Goal: Task Accomplishment & Management: Manage account settings

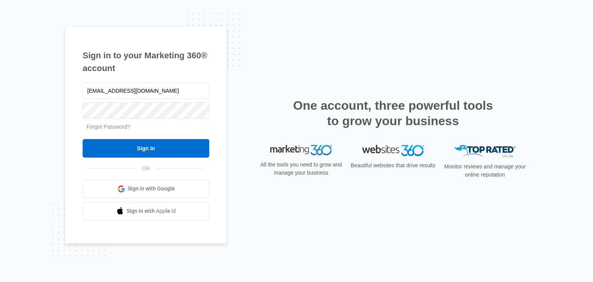
type input "[EMAIL_ADDRESS][DOMAIN_NAME]"
click at [83, 139] on input "Sign In" at bounding box center [146, 148] width 127 height 19
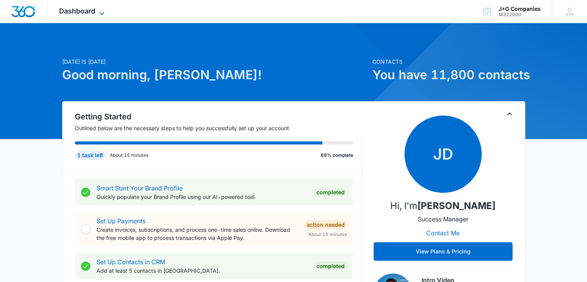
click at [105, 14] on icon at bounding box center [101, 13] width 9 height 9
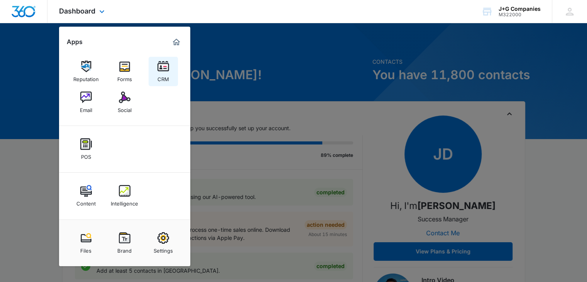
click at [162, 70] on img at bounding box center [163, 67] width 12 height 12
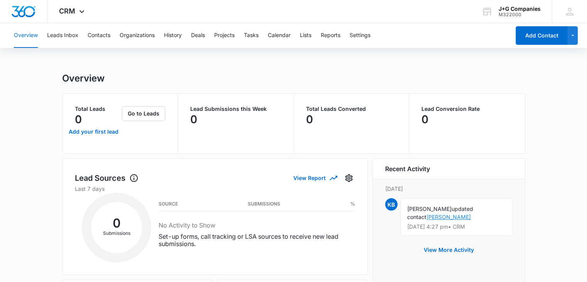
click at [471, 213] on link "[PERSON_NAME]" at bounding box center [448, 216] width 44 height 7
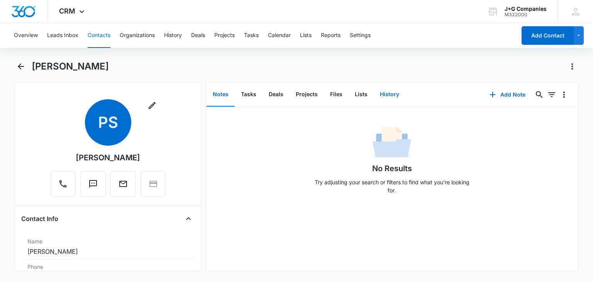
click at [381, 99] on button "History" at bounding box center [389, 95] width 32 height 24
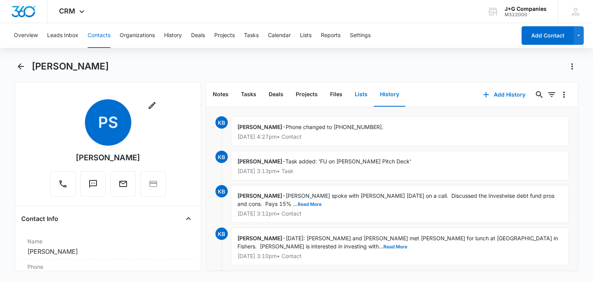
click at [353, 89] on button "Lists" at bounding box center [360, 95] width 25 height 24
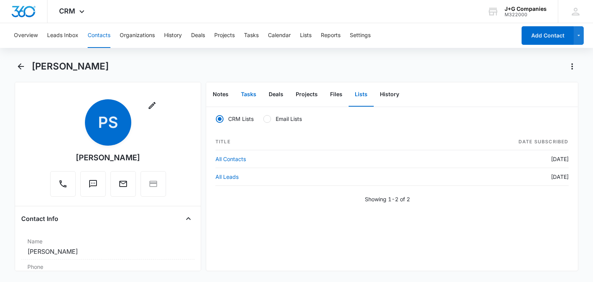
click at [238, 93] on button "Tasks" at bounding box center [249, 95] width 28 height 24
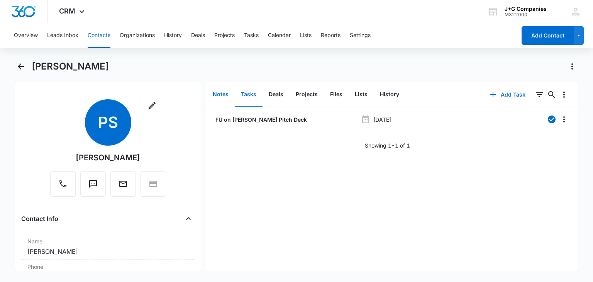
click at [218, 93] on button "Notes" at bounding box center [220, 95] width 28 height 24
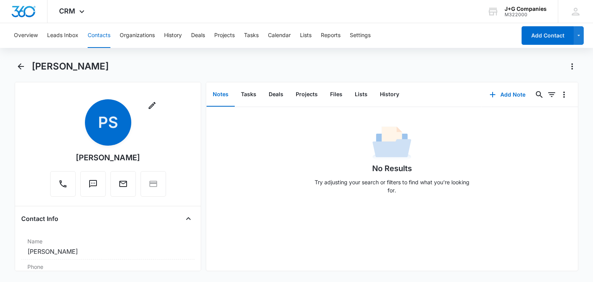
click at [102, 35] on button "Contacts" at bounding box center [99, 35] width 23 height 25
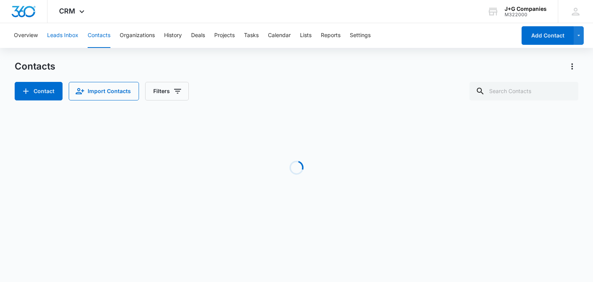
click at [66, 34] on button "Leads Inbox" at bounding box center [62, 35] width 31 height 25
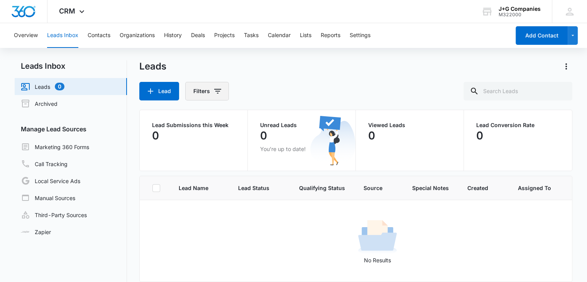
click at [218, 94] on icon "Filters" at bounding box center [217, 90] width 9 height 9
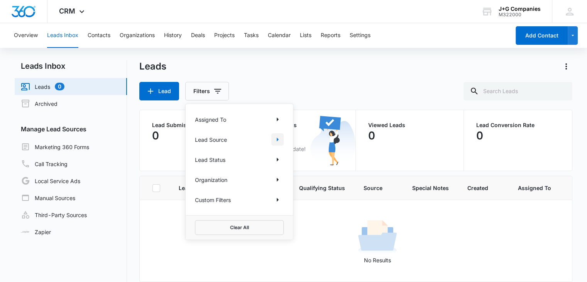
click at [275, 138] on icon "Show Lead Source filters" at bounding box center [277, 139] width 9 height 9
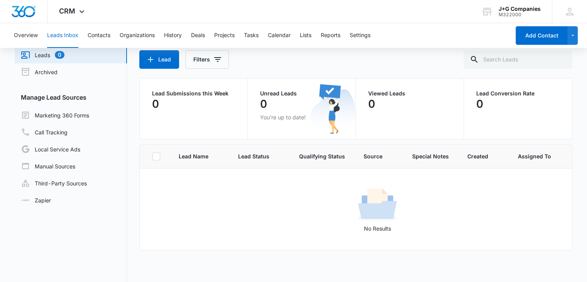
scroll to position [33, 0]
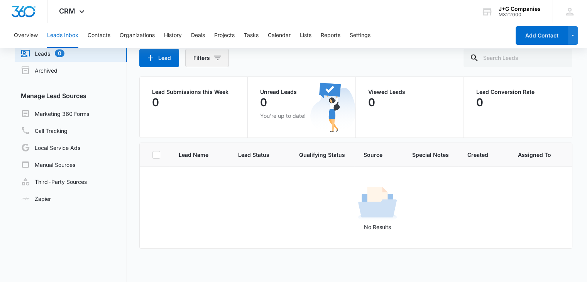
click at [221, 61] on icon "Filters" at bounding box center [217, 57] width 9 height 9
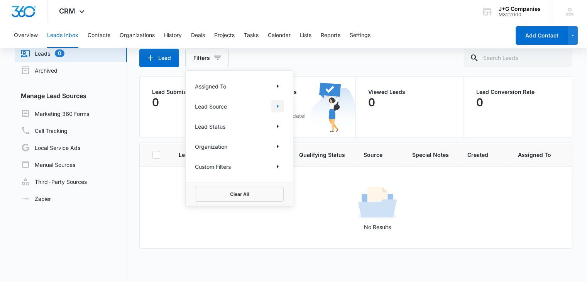
click at [275, 102] on icon "Show Lead Source filters" at bounding box center [277, 105] width 9 height 9
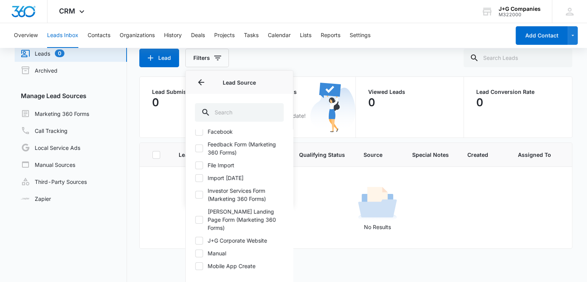
scroll to position [0, 0]
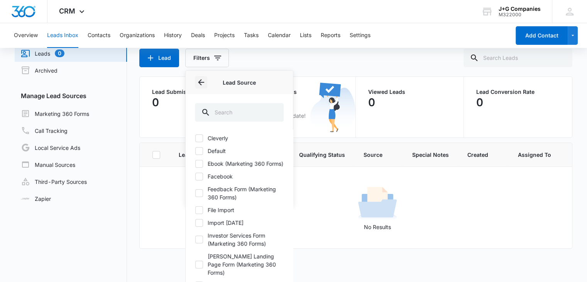
click at [202, 81] on icon "Back" at bounding box center [200, 82] width 9 height 9
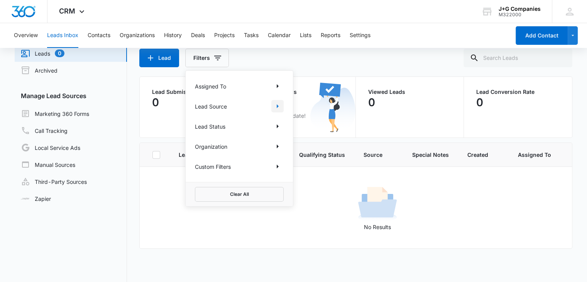
click at [279, 107] on icon "Show Lead Source filters" at bounding box center [277, 105] width 9 height 9
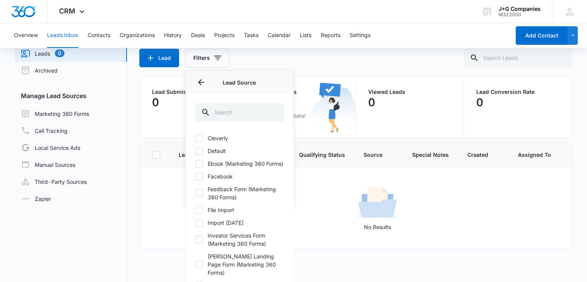
click at [199, 137] on icon at bounding box center [199, 137] width 5 height 3
click at [195, 138] on input "Cleverly" at bounding box center [195, 138] width 0 height 0
checkbox input "true"
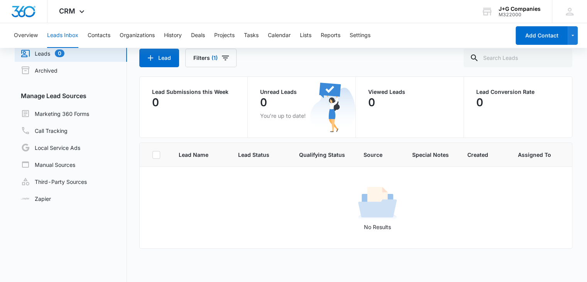
click at [297, 53] on div "Lead Filters (1)" at bounding box center [355, 58] width 433 height 19
click at [101, 37] on button "Contacts" at bounding box center [99, 35] width 23 height 25
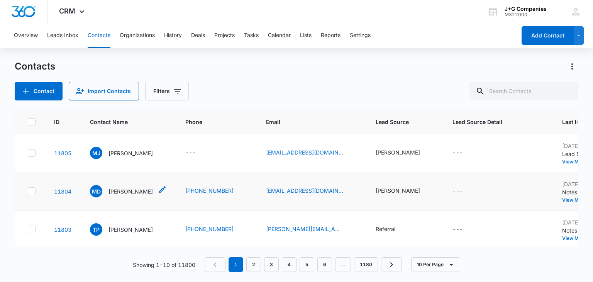
click at [115, 187] on p "[PERSON_NAME]" at bounding box center [130, 191] width 44 height 8
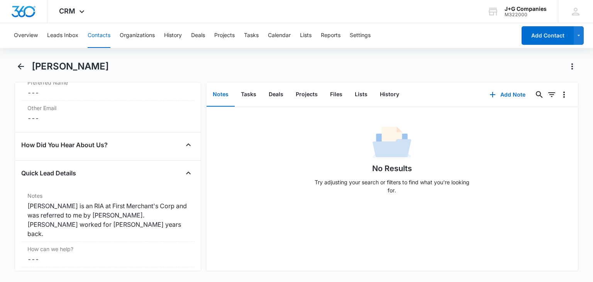
scroll to position [675, 0]
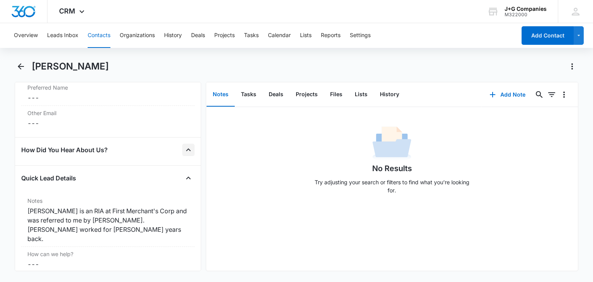
click at [184, 151] on icon "Close" at bounding box center [188, 149] width 9 height 9
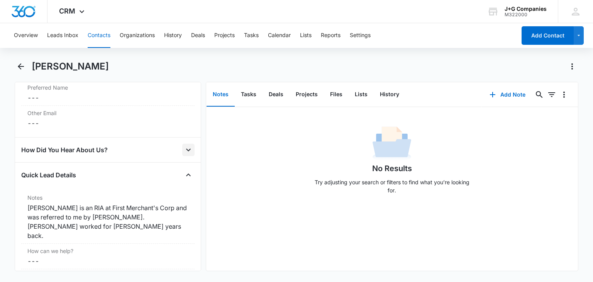
click at [184, 151] on icon "Open" at bounding box center [188, 149] width 9 height 9
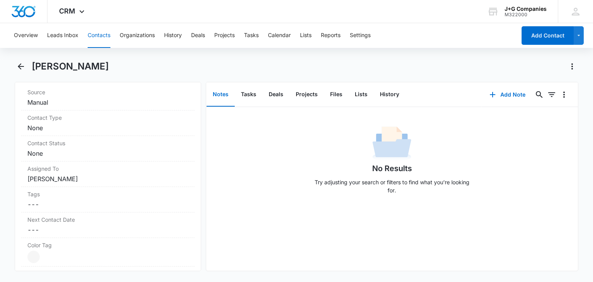
scroll to position [315, 0]
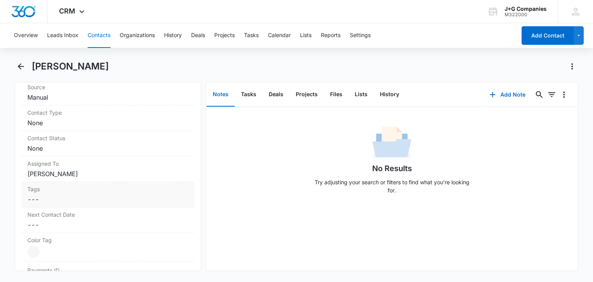
click at [42, 194] on dd "Cancel Save Changes ---" at bounding box center [107, 198] width 160 height 9
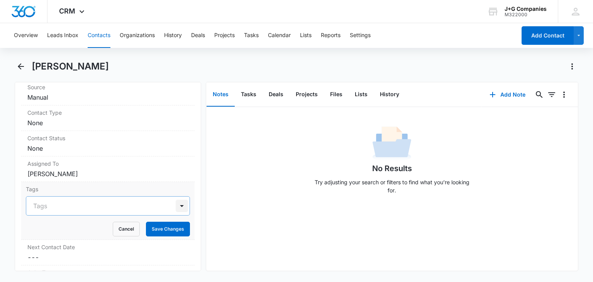
click at [176, 207] on div at bounding box center [182, 205] width 12 height 12
click at [121, 226] on button "Cancel" at bounding box center [126, 228] width 27 height 15
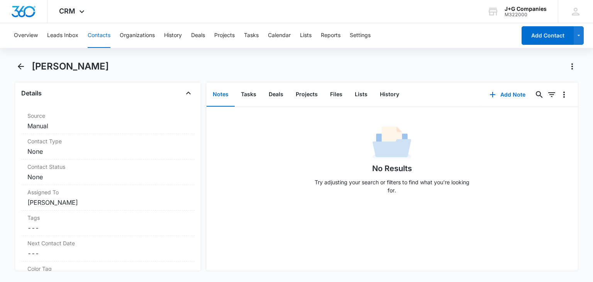
scroll to position [277, 0]
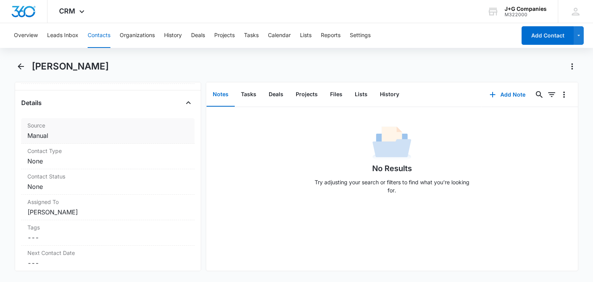
click at [121, 138] on dd "Cancel Save Changes Manual" at bounding box center [107, 135] width 160 height 9
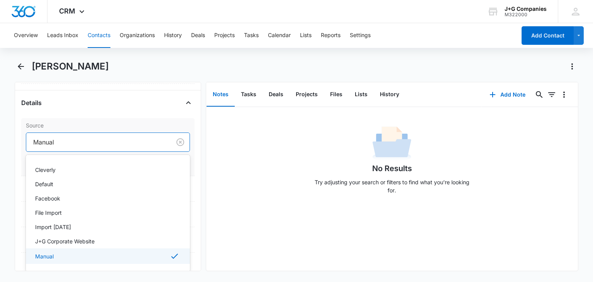
click at [73, 140] on div at bounding box center [96, 142] width 127 height 11
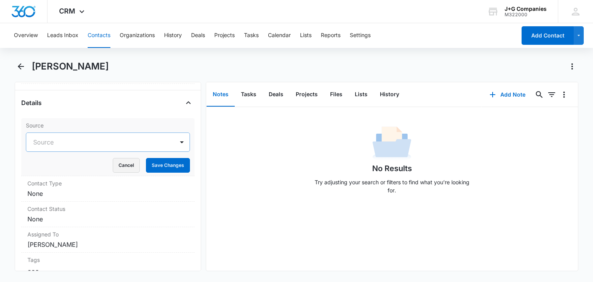
click at [121, 165] on button "Cancel" at bounding box center [126, 165] width 27 height 15
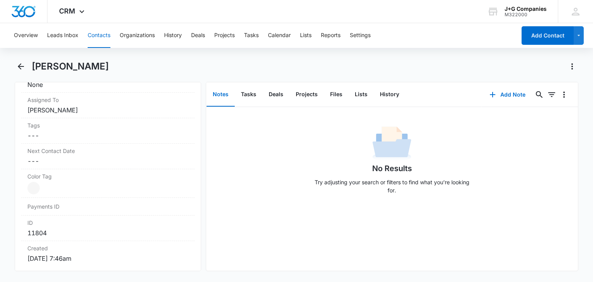
scroll to position [367, 0]
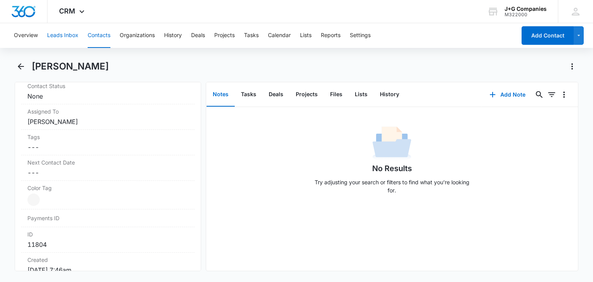
click at [61, 34] on button "Leads Inbox" at bounding box center [62, 35] width 31 height 25
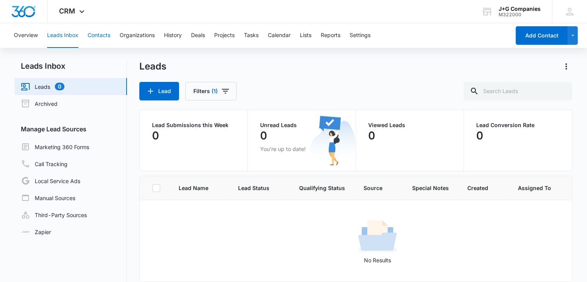
click at [99, 35] on button "Contacts" at bounding box center [99, 35] width 23 height 25
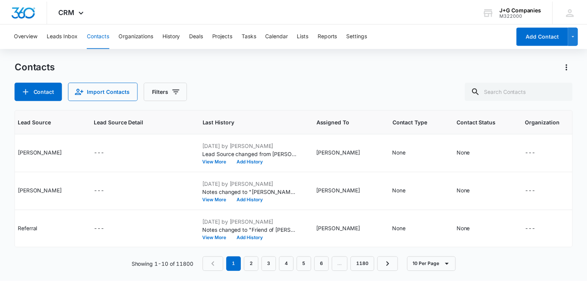
scroll to position [0, 358]
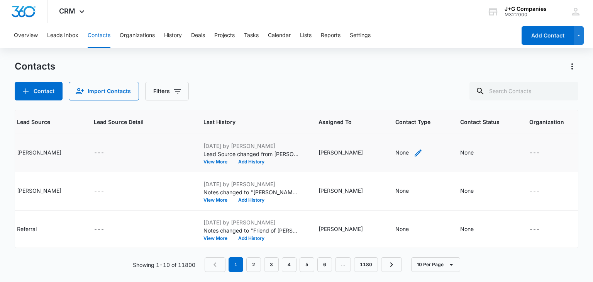
click at [395, 148] on div "None" at bounding box center [402, 152] width 14 height 8
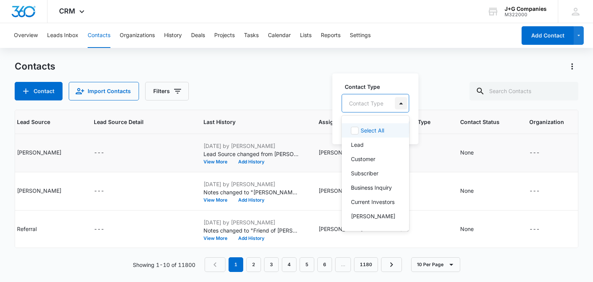
click at [395, 99] on div at bounding box center [401, 103] width 12 height 12
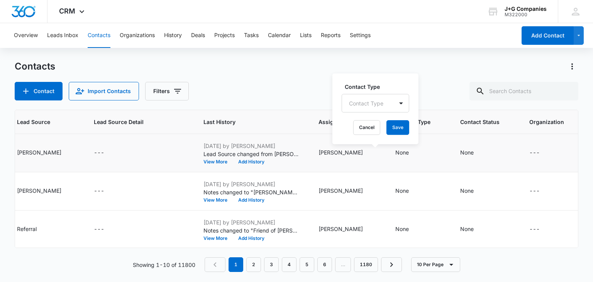
click at [396, 92] on div "Contact Type Contact Type" at bounding box center [375, 98] width 68 height 30
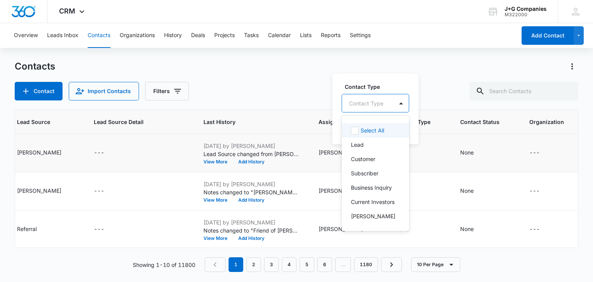
click at [387, 108] on div "Contact Type" at bounding box center [367, 103] width 51 height 17
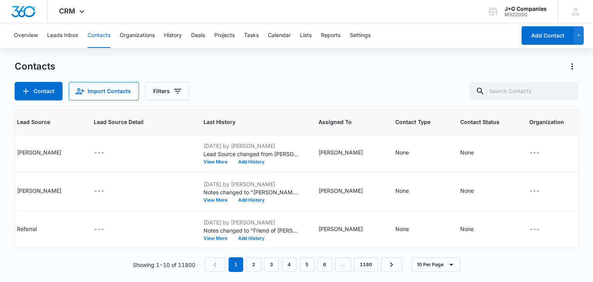
click at [289, 69] on div "Contacts" at bounding box center [296, 66] width 563 height 12
click at [79, 15] on icon at bounding box center [81, 13] width 9 height 9
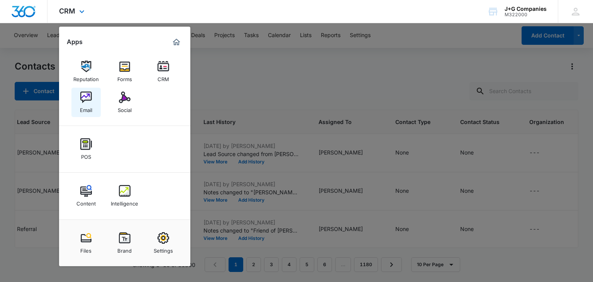
click at [88, 105] on div "Email" at bounding box center [86, 108] width 12 height 10
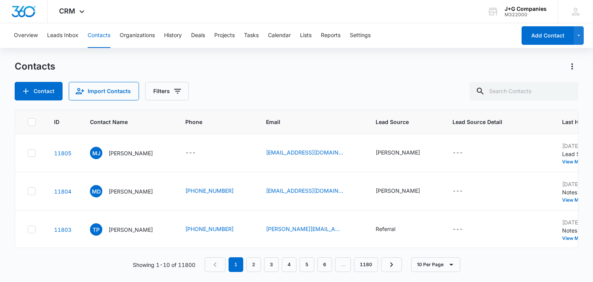
click at [386, 120] on span "Lead Source" at bounding box center [404, 122] width 58 height 8
click at [180, 92] on icon "Filters" at bounding box center [177, 90] width 9 height 9
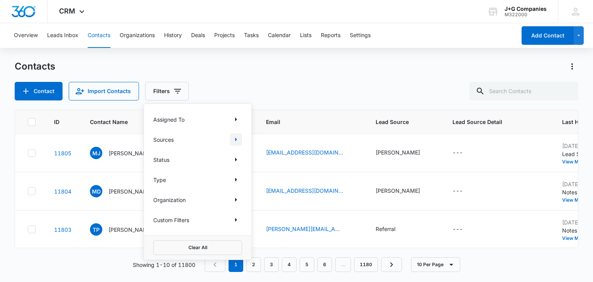
click at [235, 141] on icon "Show Sources filters" at bounding box center [235, 139] width 9 height 9
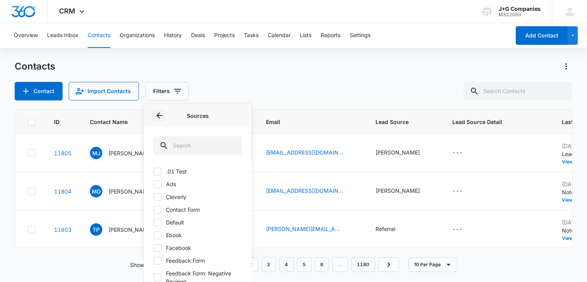
click at [160, 117] on icon "Back" at bounding box center [159, 115] width 9 height 9
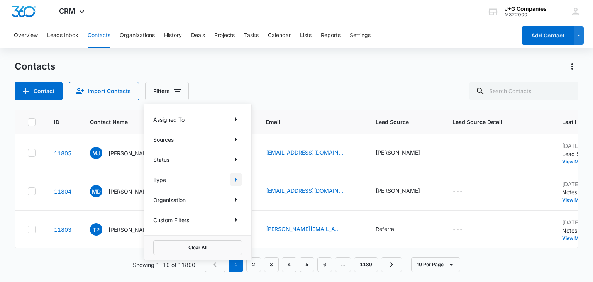
click at [235, 176] on icon "Show Type filters" at bounding box center [235, 179] width 9 height 9
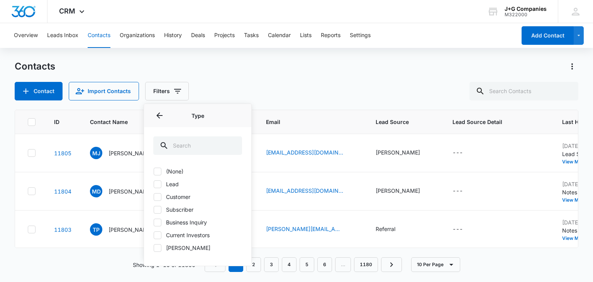
click at [156, 196] on icon at bounding box center [157, 196] width 5 height 3
click at [154, 196] on input "Customer" at bounding box center [153, 196] width 0 height 0
checkbox input "true"
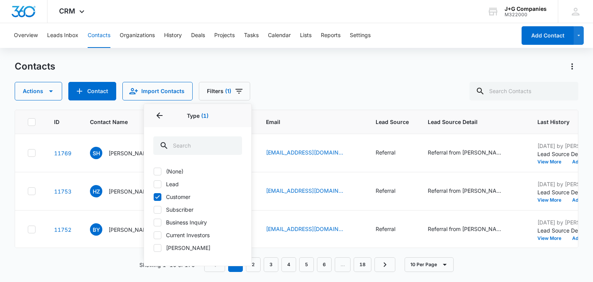
click at [288, 85] on div "Actions Contact Import Contacts Filters (1) Assigned To Sources Status Type 1 T…" at bounding box center [296, 91] width 563 height 19
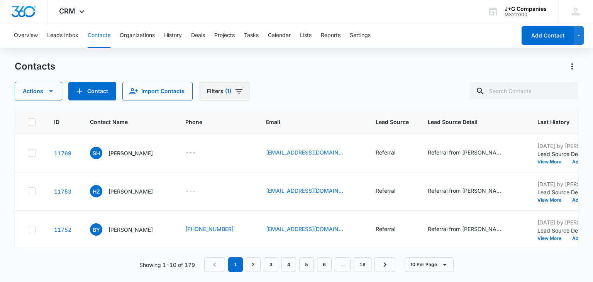
click at [235, 89] on icon "Filters" at bounding box center [238, 91] width 7 height 5
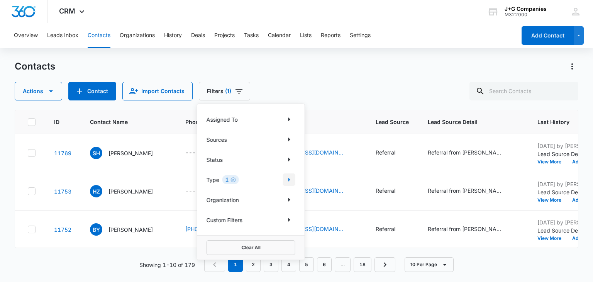
click at [291, 181] on icon "Show Type filters" at bounding box center [288, 179] width 9 height 9
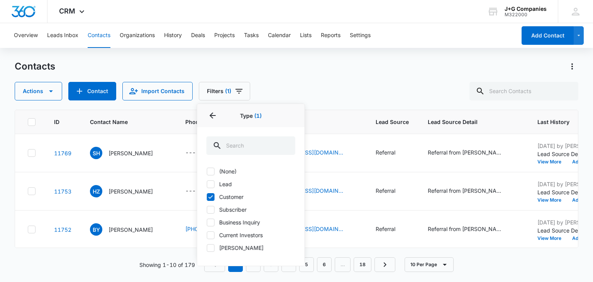
click at [208, 195] on icon at bounding box center [210, 196] width 7 height 7
click at [207, 196] on input "Customer" at bounding box center [206, 196] width 0 height 0
checkbox input "false"
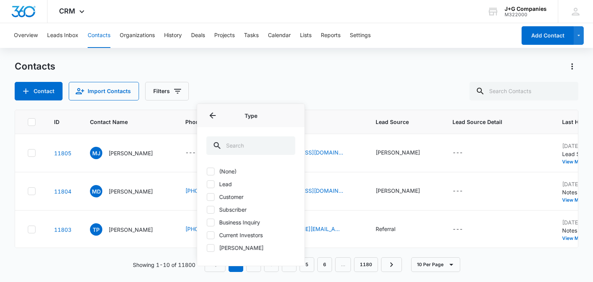
click at [211, 245] on icon at bounding box center [210, 247] width 7 height 7
click at [207, 247] on input "[PERSON_NAME]" at bounding box center [206, 247] width 0 height 0
checkbox input "true"
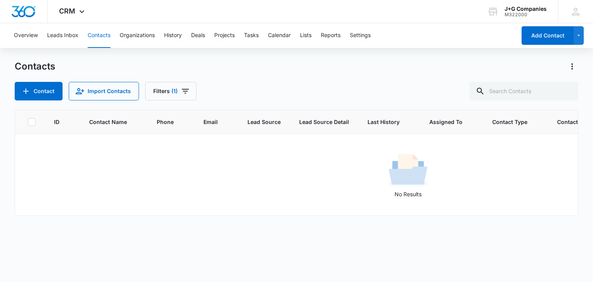
click at [335, 84] on div "Contact Import Contacts Filters (1)" at bounding box center [296, 91] width 563 height 19
click at [184, 91] on icon "Filters" at bounding box center [185, 91] width 7 height 5
click at [237, 182] on icon "Show Type filters" at bounding box center [235, 179] width 9 height 9
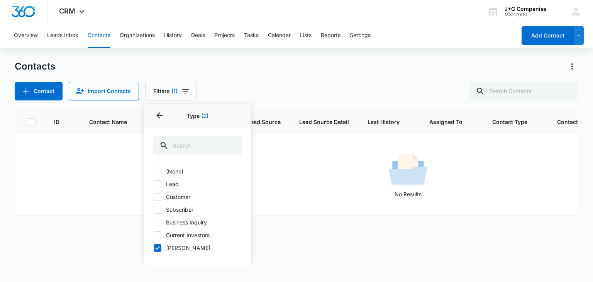
click at [159, 246] on icon at bounding box center [157, 247] width 5 height 3
click at [154, 247] on input "[PERSON_NAME]" at bounding box center [153, 247] width 0 height 0
checkbox input "false"
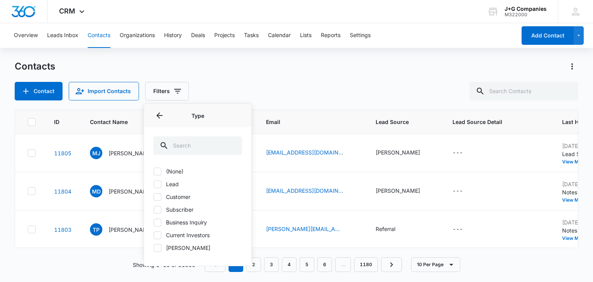
click at [159, 236] on icon at bounding box center [157, 234] width 7 height 7
click at [154, 235] on input "Current Investors" at bounding box center [153, 235] width 0 height 0
checkbox input "true"
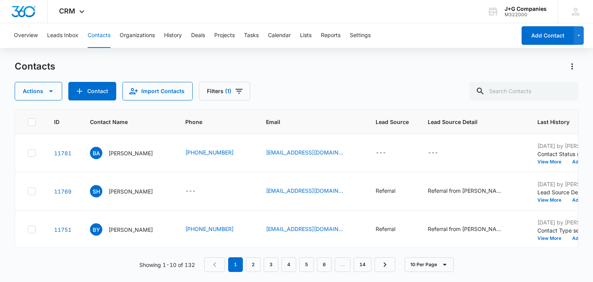
click at [307, 95] on div "Actions Contact Import Contacts Filters (1)" at bounding box center [296, 91] width 563 height 19
click at [235, 90] on icon "Filters" at bounding box center [238, 90] width 9 height 9
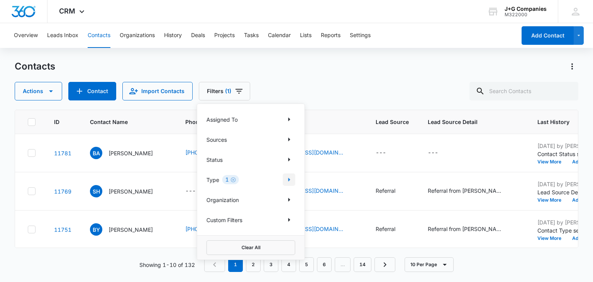
click at [289, 178] on icon "Show Type filters" at bounding box center [289, 179] width 2 height 4
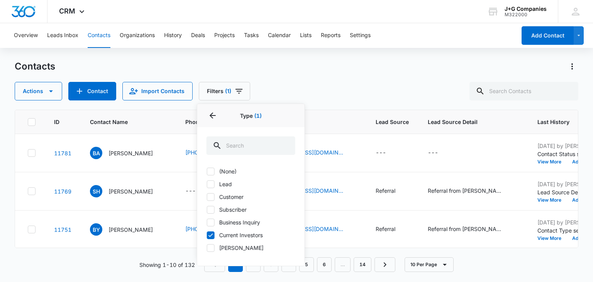
click at [207, 196] on icon at bounding box center [210, 196] width 7 height 7
click at [207, 196] on input "Customer" at bounding box center [206, 196] width 0 height 0
checkbox input "true"
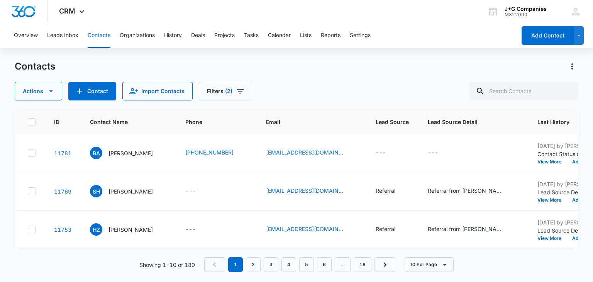
click at [289, 88] on div "Actions Contact Import Contacts Filters (2)" at bounding box center [296, 91] width 563 height 19
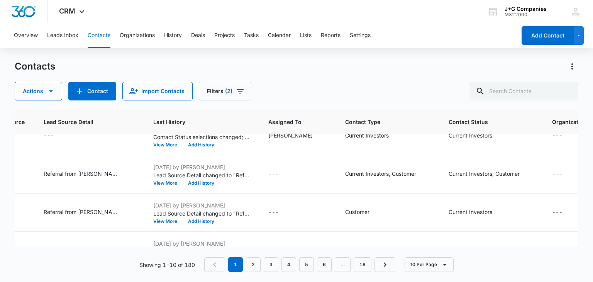
scroll to position [0, 384]
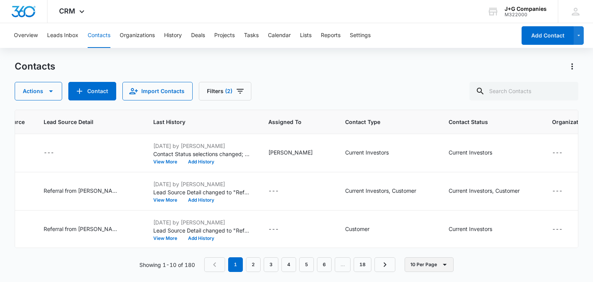
click at [447, 265] on icon "button" at bounding box center [444, 264] width 9 height 9
click at [436, 243] on div "50 Per Page" at bounding box center [430, 241] width 32 height 5
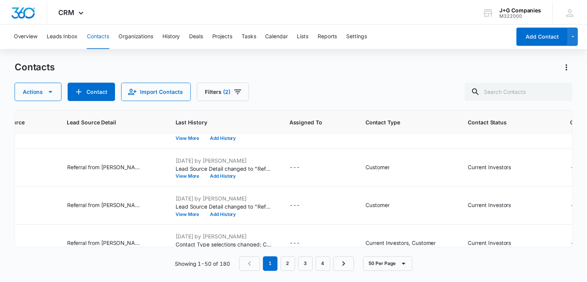
scroll to position [45, 384]
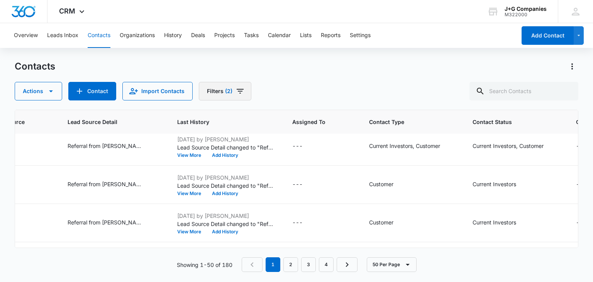
click at [235, 91] on icon "Filters" at bounding box center [239, 90] width 9 height 9
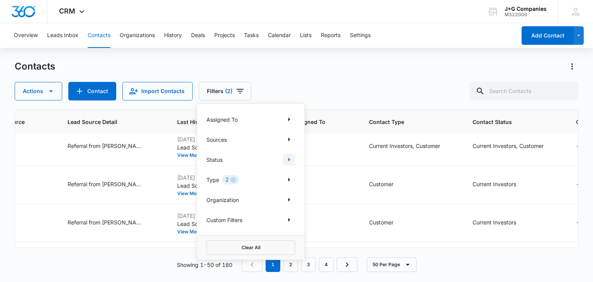
click at [288, 159] on icon "Show Status filters" at bounding box center [289, 159] width 2 height 4
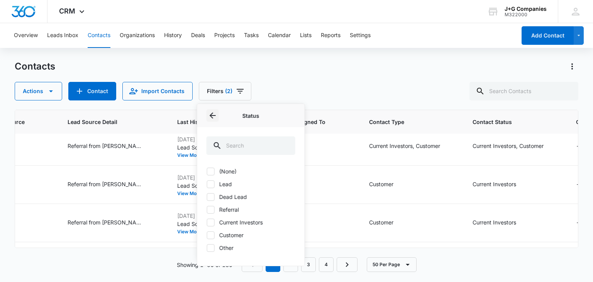
click at [215, 116] on icon "Back" at bounding box center [212, 115] width 9 height 9
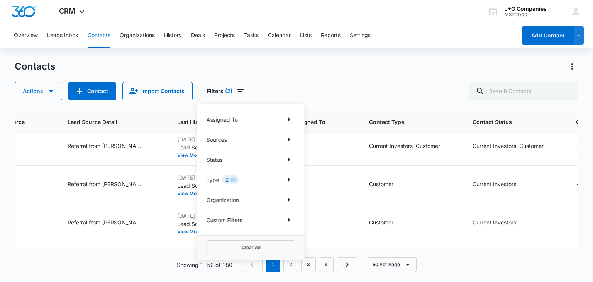
click at [284, 82] on div "Actions Contact Import Contacts Filters (2) Assigned To Sources Status Type 2 O…" at bounding box center [296, 91] width 563 height 19
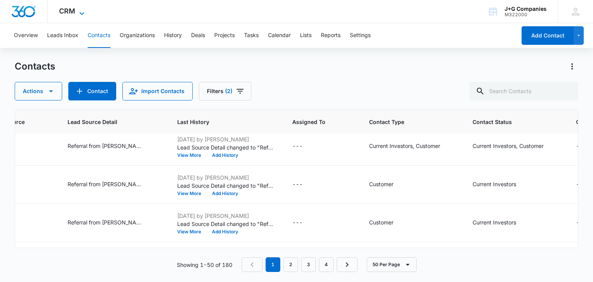
click at [80, 12] on icon at bounding box center [81, 13] width 9 height 9
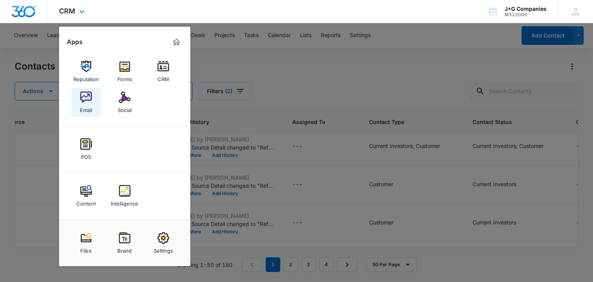
click at [86, 106] on div "Email" at bounding box center [86, 108] width 12 height 10
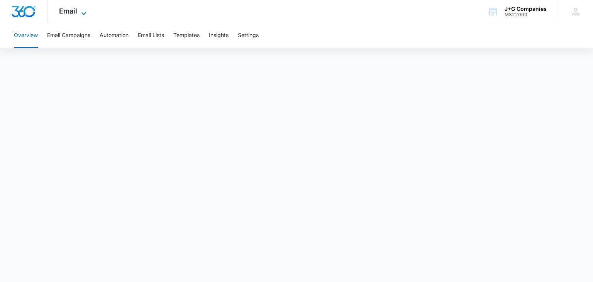
click at [81, 12] on icon at bounding box center [83, 13] width 9 height 9
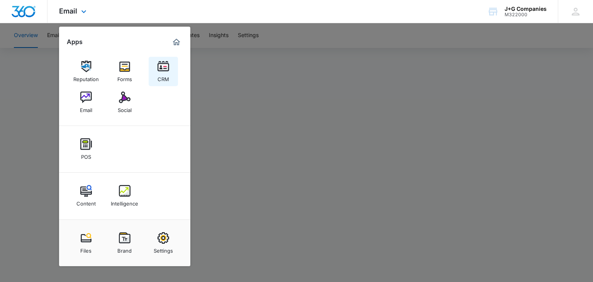
click at [161, 72] on div "CRM" at bounding box center [163, 77] width 12 height 10
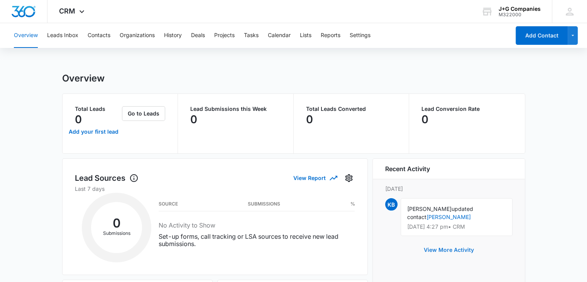
click at [460, 252] on button "View More Activity" at bounding box center [449, 249] width 66 height 19
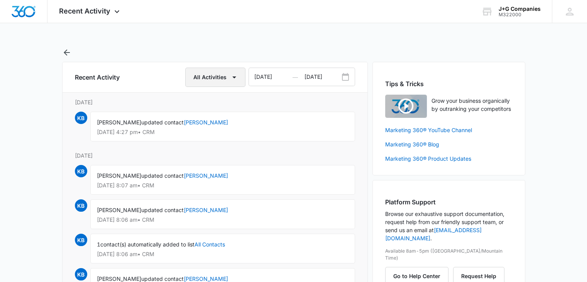
click at [231, 76] on icon "button" at bounding box center [234, 77] width 9 height 9
click at [110, 11] on div "Recent Activity Apps Reputation Forms CRM Email Social POS Content Intelligence…" at bounding box center [90, 11] width 86 height 23
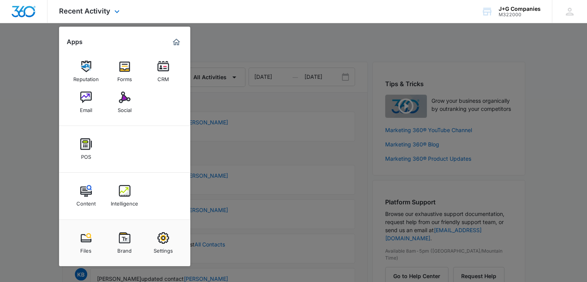
click at [204, 15] on div "Recent Activity Apps Reputation Forms CRM Email Social POS Content Intelligence…" at bounding box center [293, 11] width 587 height 23
click at [168, 70] on img at bounding box center [163, 67] width 12 height 12
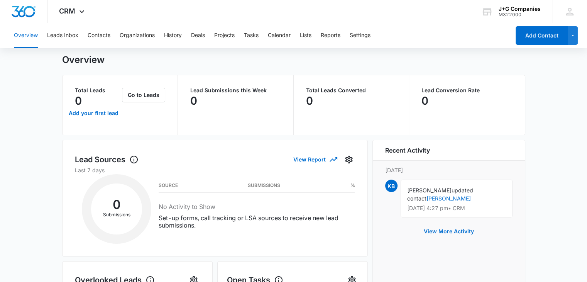
scroll to position [18, 0]
click at [91, 36] on button "Contacts" at bounding box center [99, 35] width 23 height 25
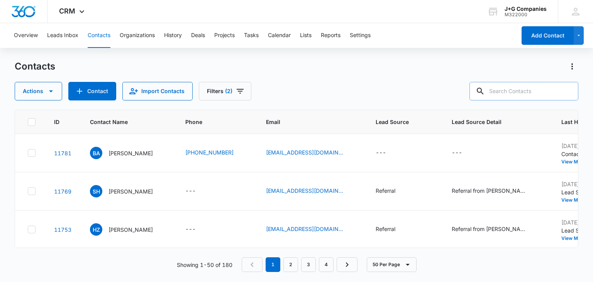
click at [502, 88] on input "text" at bounding box center [523, 91] width 109 height 19
type input "[PERSON_NAME]"
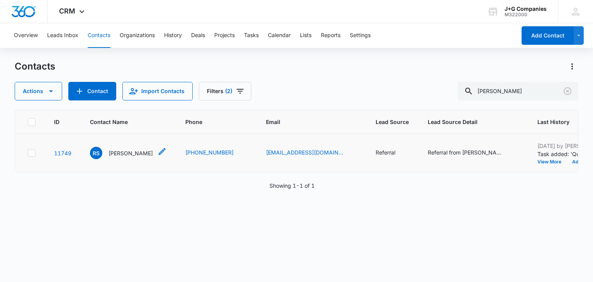
click at [130, 153] on p "[PERSON_NAME]" at bounding box center [130, 153] width 44 height 8
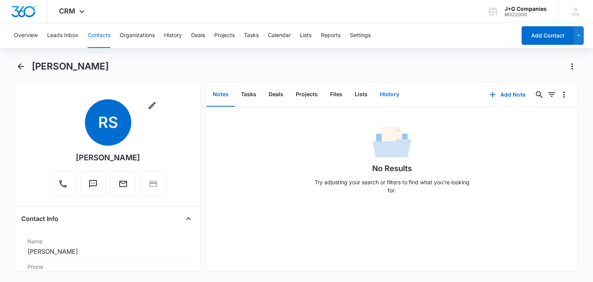
click at [394, 93] on button "History" at bounding box center [389, 95] width 32 height 24
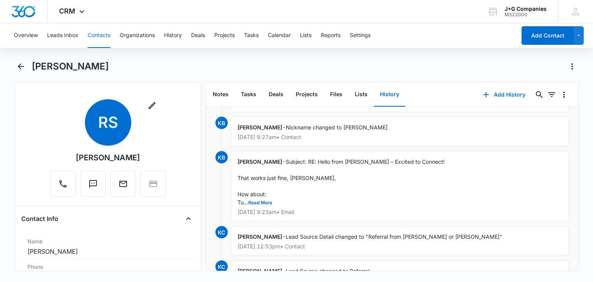
scroll to position [37, 0]
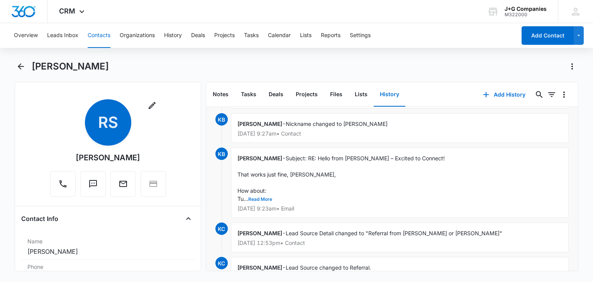
click at [261, 197] on button "Read More" at bounding box center [260, 199] width 24 height 5
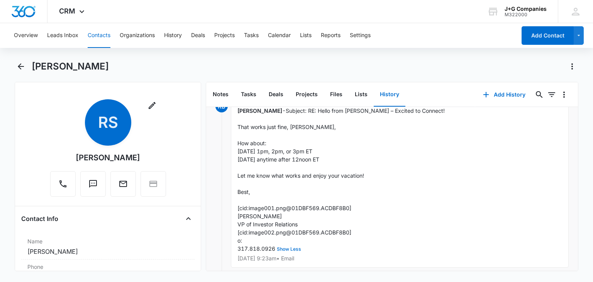
scroll to position [82, 0]
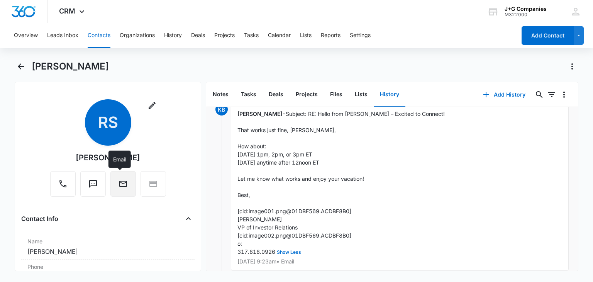
click at [119, 182] on icon "Email" at bounding box center [123, 184] width 8 height 6
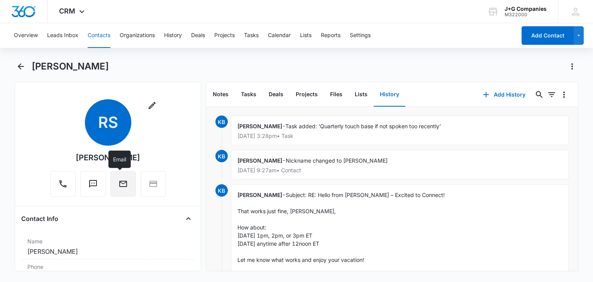
scroll to position [0, 0]
